Goal: Transaction & Acquisition: Obtain resource

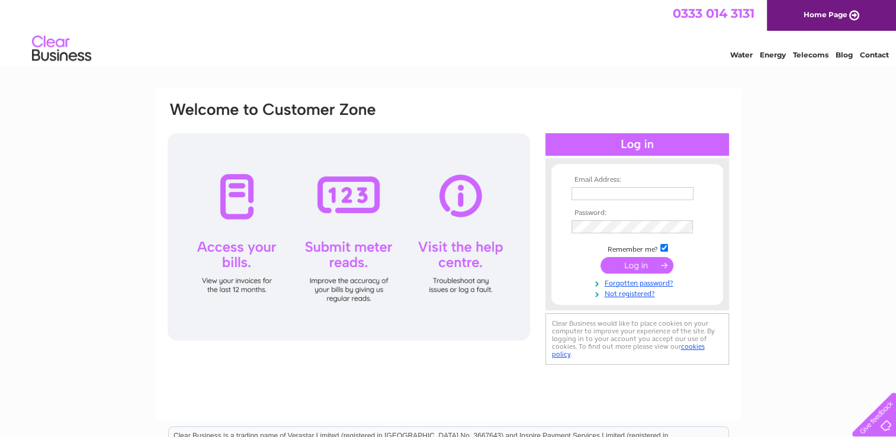
type input "finance@cas.org.uk"
click at [642, 263] on input "submit" at bounding box center [637, 265] width 73 height 17
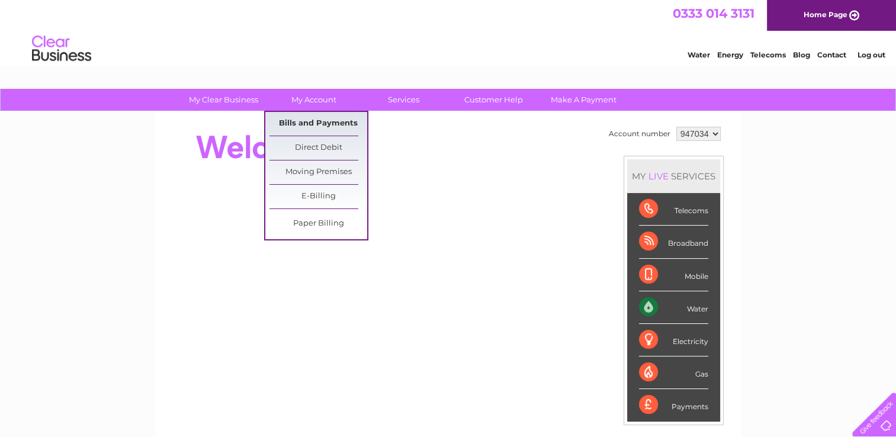
click at [314, 124] on link "Bills and Payments" at bounding box center [318, 124] width 98 height 24
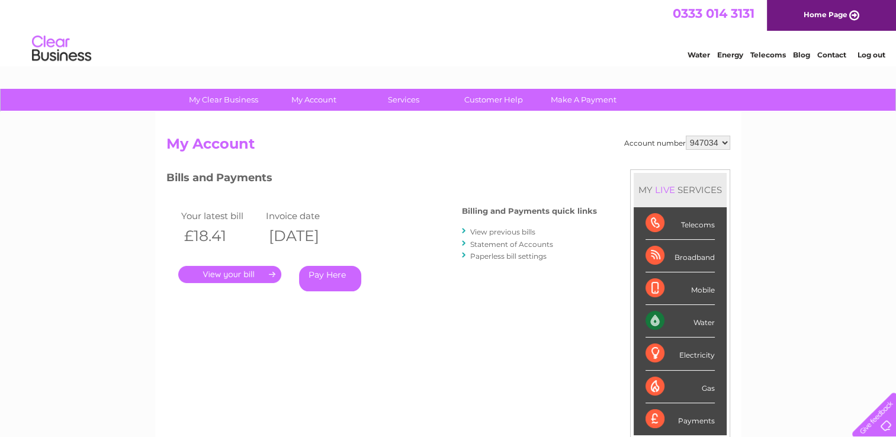
click at [571, 293] on div "Bills and Payments Billing and Payments quick links View previous bills Stateme…" at bounding box center [381, 238] width 431 height 139
click at [705, 136] on select "947034 958406 992033 992061 992065" at bounding box center [708, 143] width 44 height 14
click at [447, 310] on div "Bills and Payments Billing and Payments quick links View previous bills Stateme…" at bounding box center [381, 247] width 431 height 156
click at [522, 231] on link "View previous bills" at bounding box center [502, 231] width 65 height 9
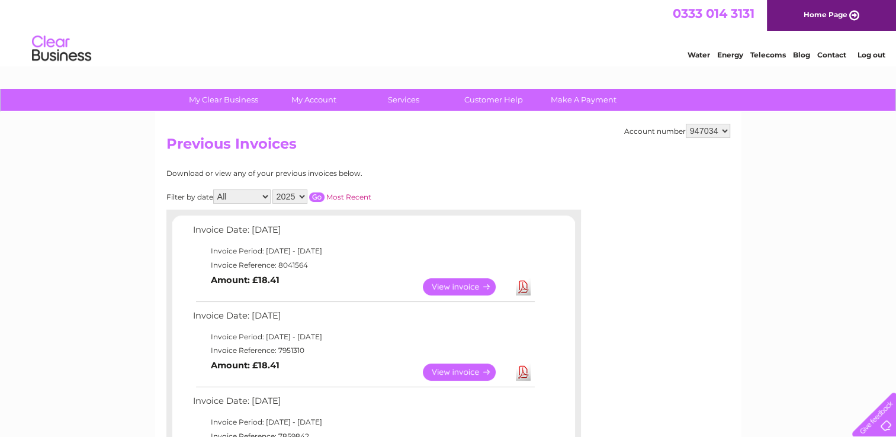
click at [460, 287] on link "View" at bounding box center [466, 286] width 87 height 17
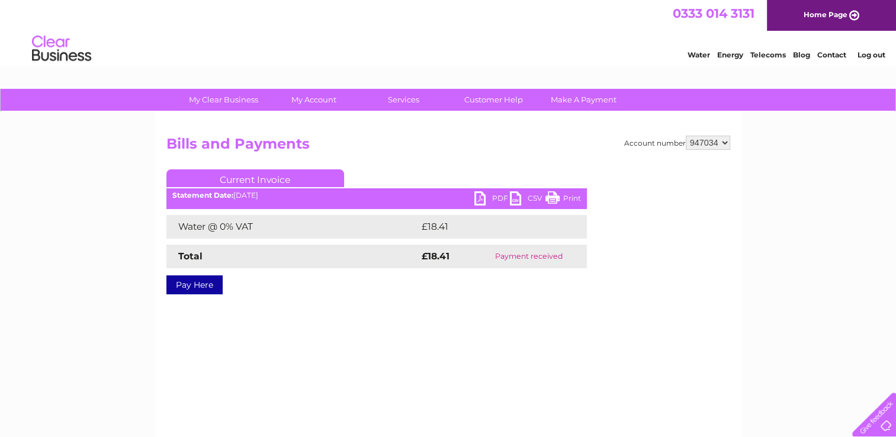
click at [494, 197] on link "PDF" at bounding box center [492, 199] width 36 height 17
click at [713, 142] on select "947034 958406 992033 992061 992065" at bounding box center [708, 143] width 44 height 14
select select "958406"
click at [686, 136] on select "947034 958406 992033 992061 992065" at bounding box center [708, 143] width 44 height 14
click at [709, 148] on select "947034 958406 992033 992061 992065" at bounding box center [708, 143] width 44 height 14
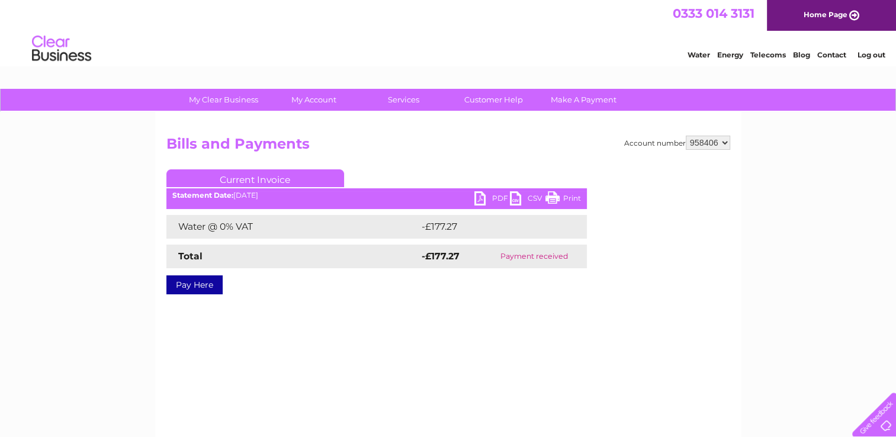
select select "992033"
click at [686, 136] on select "947034 958406 992033 992061 992065" at bounding box center [708, 143] width 44 height 14
click at [605, 139] on h2 "Bills and Payments" at bounding box center [448, 147] width 564 height 23
click at [498, 199] on link "PDF" at bounding box center [492, 199] width 36 height 17
click at [717, 143] on select "947034 958406 992033 992061 992065" at bounding box center [708, 143] width 44 height 14
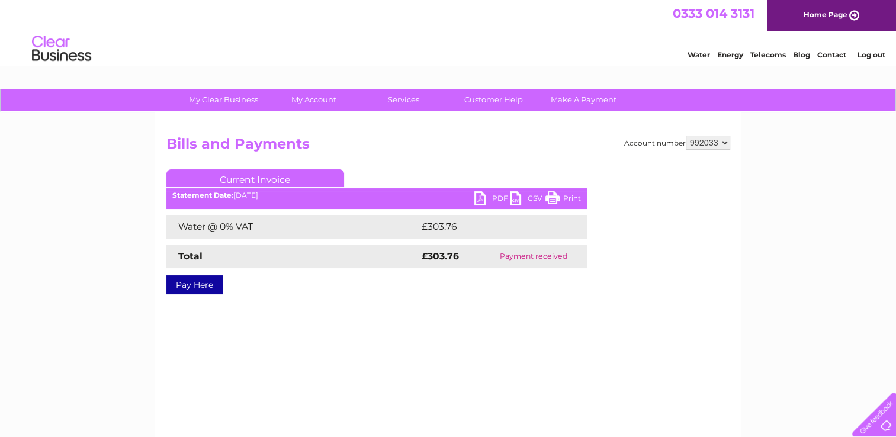
select select "992061"
click at [686, 136] on select "947034 958406 992033 992061 992065" at bounding box center [708, 143] width 44 height 14
click at [541, 312] on div "Account number 947034 958406 992033 992061 992065 Bills and Payments Current In…" at bounding box center [448, 278] width 586 height 332
click at [696, 145] on select "947034 958406 992033 992061 992065" at bounding box center [708, 143] width 44 height 14
select select "992065"
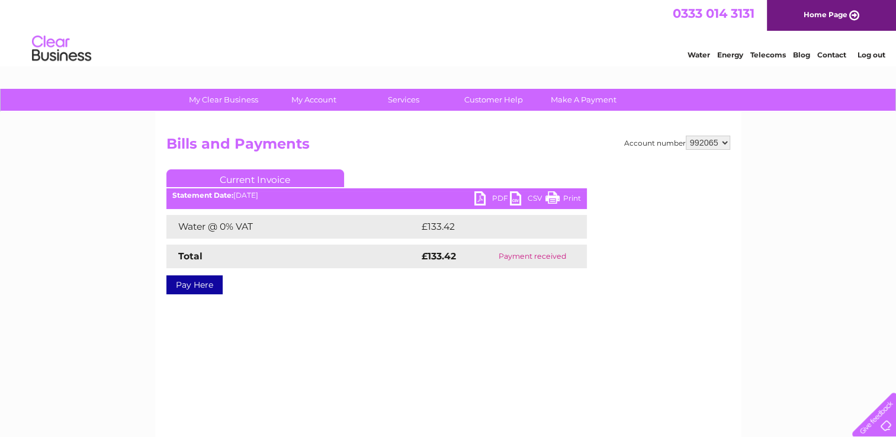
click at [686, 136] on select "947034 958406 992033 992061 992065" at bounding box center [708, 143] width 44 height 14
click at [581, 303] on div "Account number 947034 958406 992033 992061 992065 Bills and Payments Current In…" at bounding box center [448, 224] width 564 height 176
click at [587, 293] on div "Account number 947034 958406 992033 992061 992065 Bills and Payments Current In…" at bounding box center [448, 224] width 564 height 176
click at [484, 201] on link "PDF" at bounding box center [492, 199] width 36 height 17
